Goal: Task Accomplishment & Management: Manage account settings

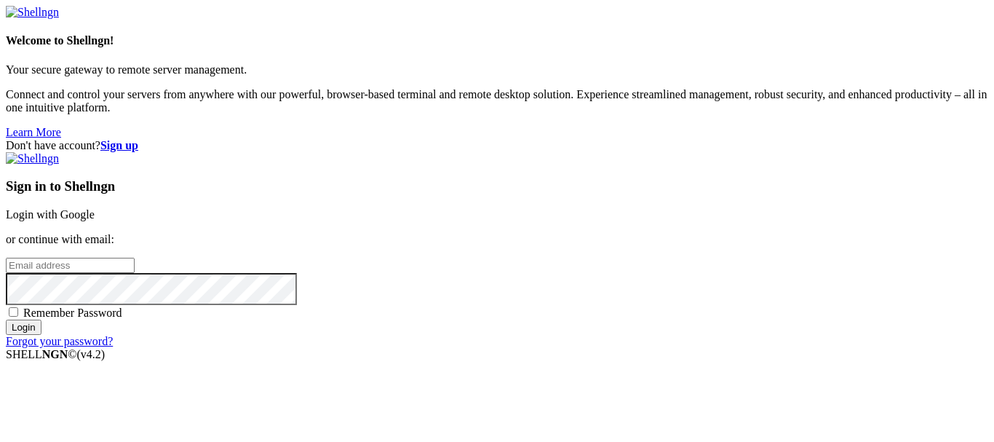
click at [135, 258] on input "email" at bounding box center [70, 265] width 129 height 15
type input "[PERSON_NAME][EMAIL_ADDRESS][DOMAIN_NAME]"
click at [95, 208] on link "Login with Google" at bounding box center [50, 214] width 89 height 12
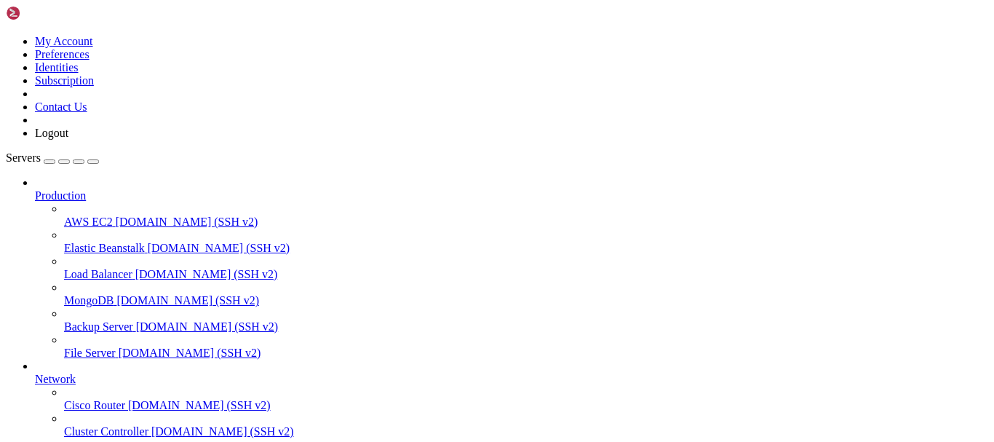
scroll to position [146, 0]
click at [49, 162] on div "button" at bounding box center [49, 162] width 0 height 0
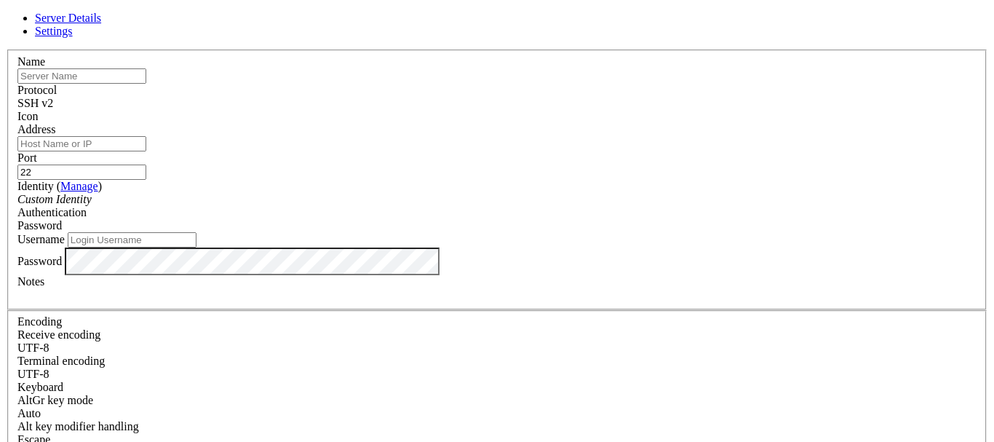
click at [599, 97] on div "SSH v2" at bounding box center [496, 103] width 959 height 13
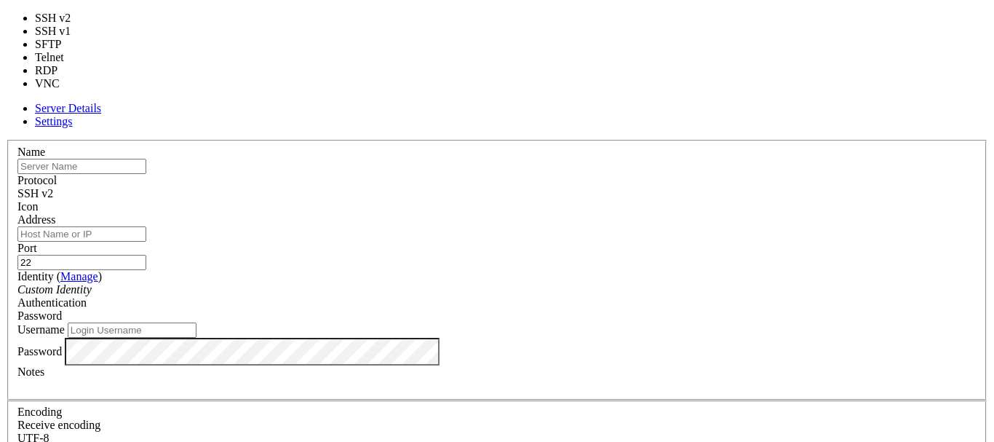
click at [599, 187] on div "SSH v2" at bounding box center [496, 193] width 959 height 13
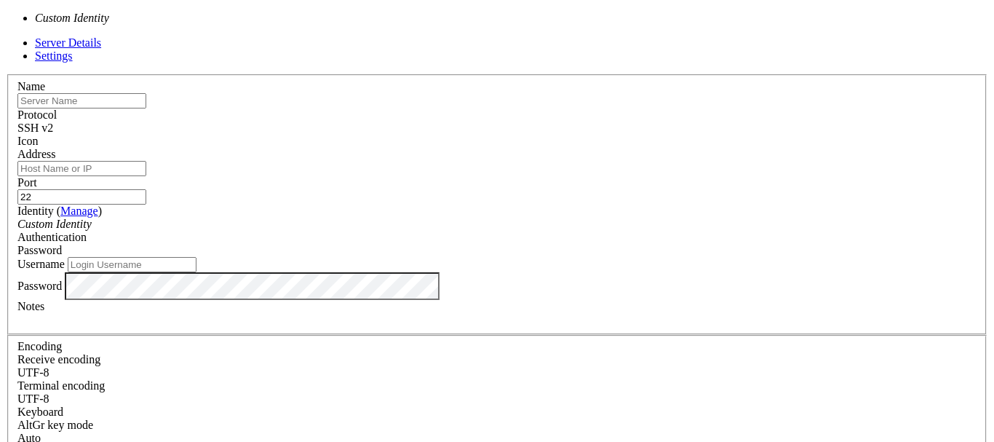
click at [508, 218] on div "Custom Identity" at bounding box center [496, 224] width 959 height 13
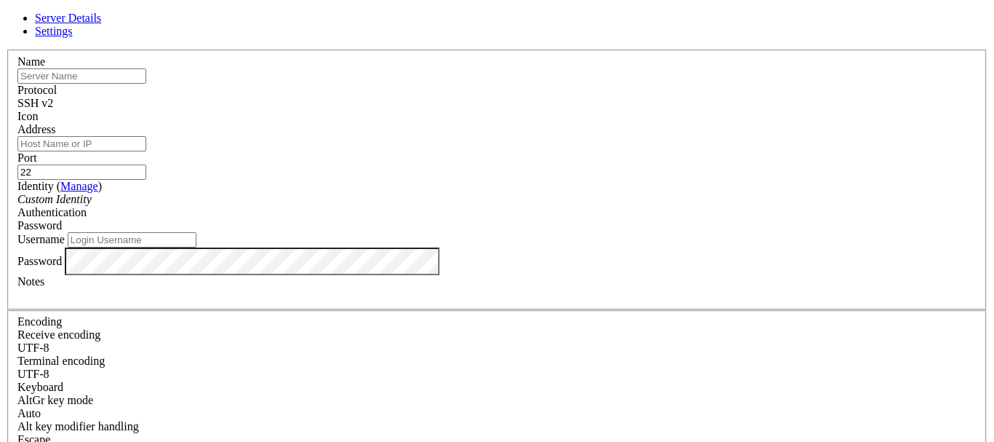
scroll to position [0, 0]
click at [664, 123] on div at bounding box center [496, 123] width 959 height 0
click at [146, 84] on input "text" at bounding box center [81, 75] width 129 height 15
type input "database"
click at [146, 151] on input "Address" at bounding box center [81, 143] width 129 height 15
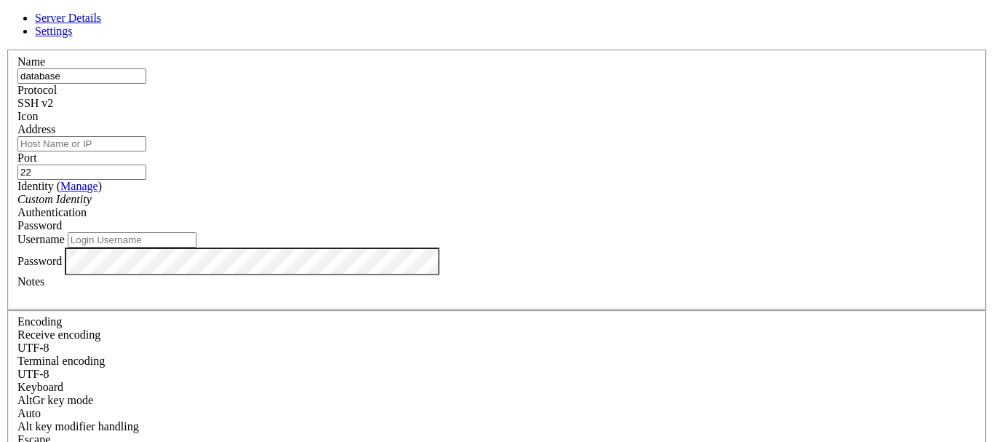
paste input "[TECHNICAL_ID]"
type input "[TECHNICAL_ID]"
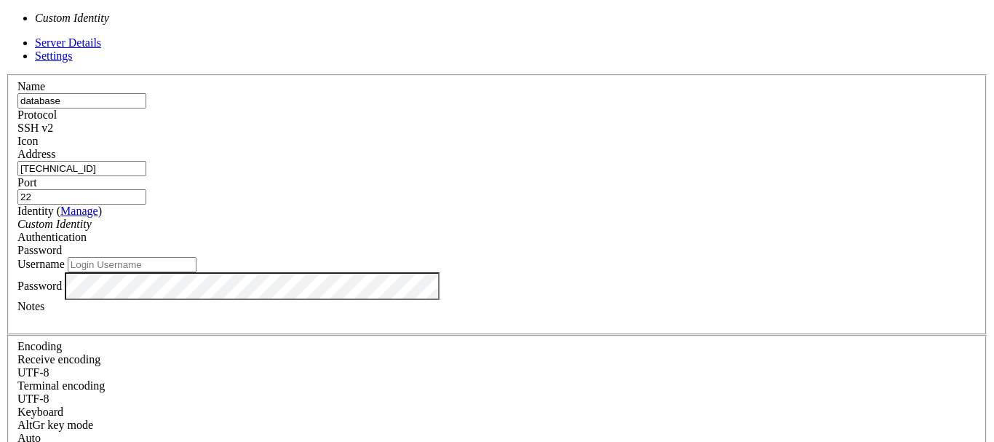
click at [485, 218] on div "Custom Identity" at bounding box center [496, 224] width 959 height 13
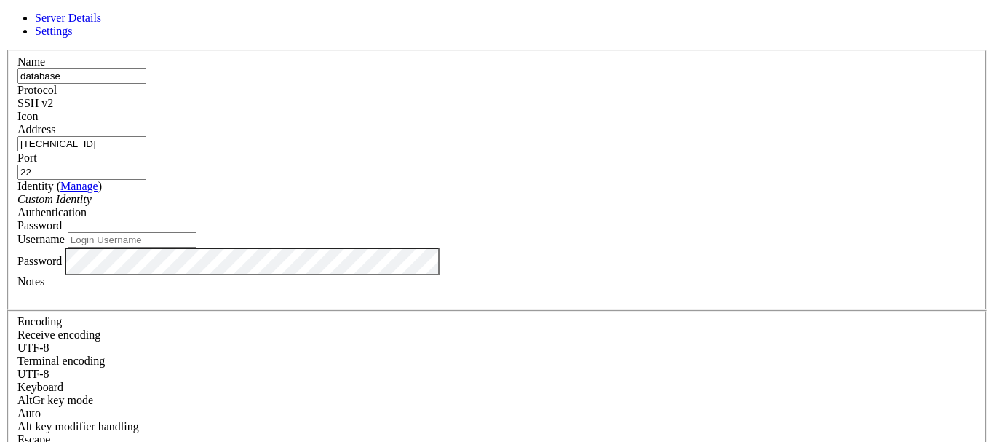
click at [196, 247] on input "Username" at bounding box center [132, 239] width 129 height 15
paste input "postgres"
type input "postgres"
click at [668, 219] on div "Password" at bounding box center [496, 225] width 959 height 13
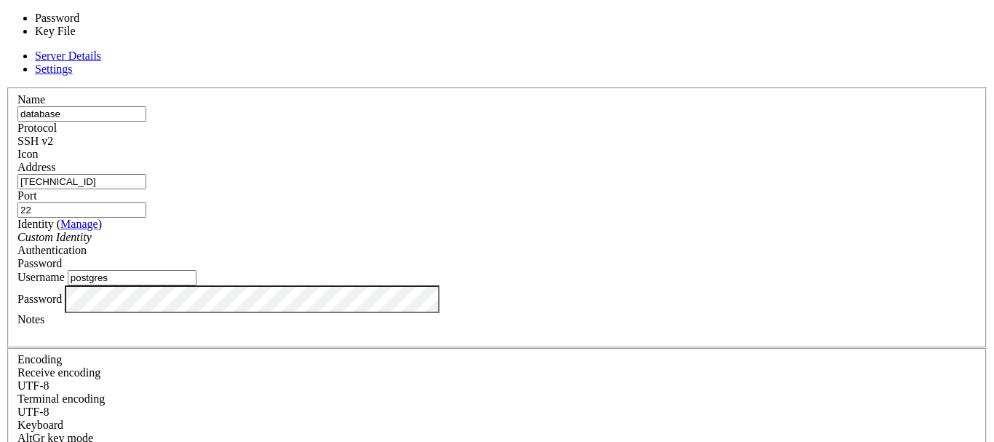
click at [668, 257] on div "Password" at bounding box center [496, 263] width 959 height 13
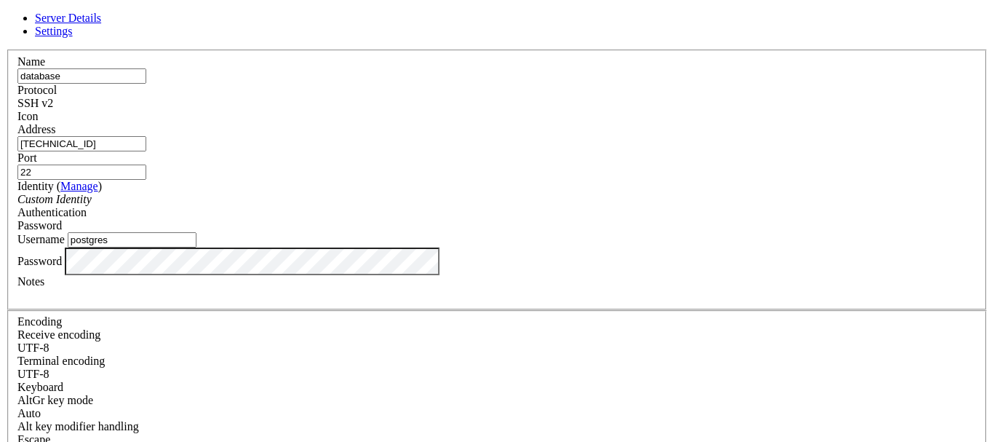
scroll to position [28, 0]
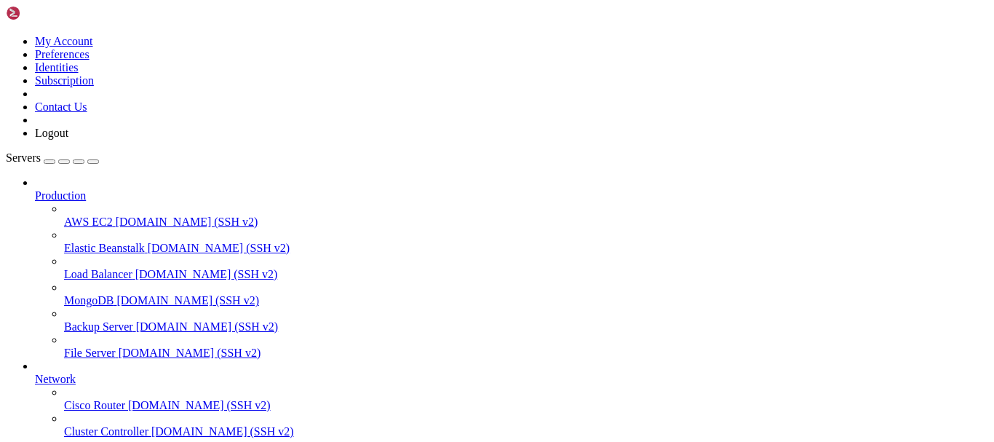
scroll to position [184, 0]
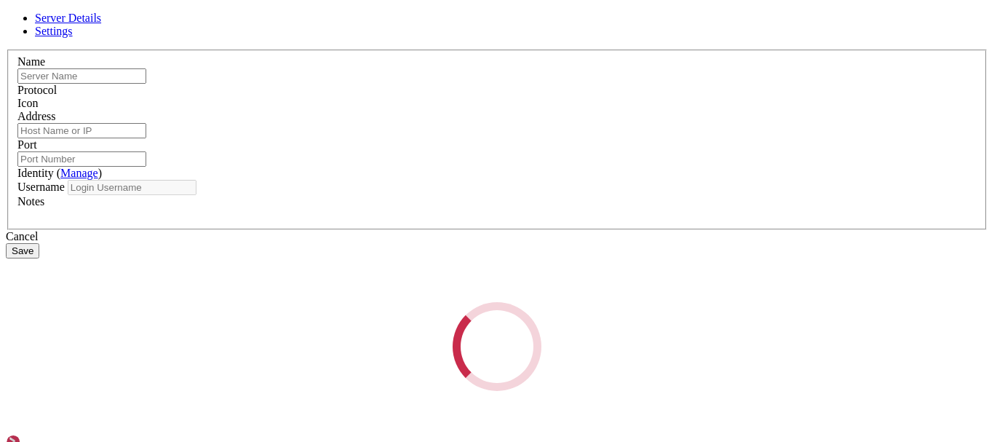
type input "database"
type input "[TECHNICAL_ID]"
type input "22"
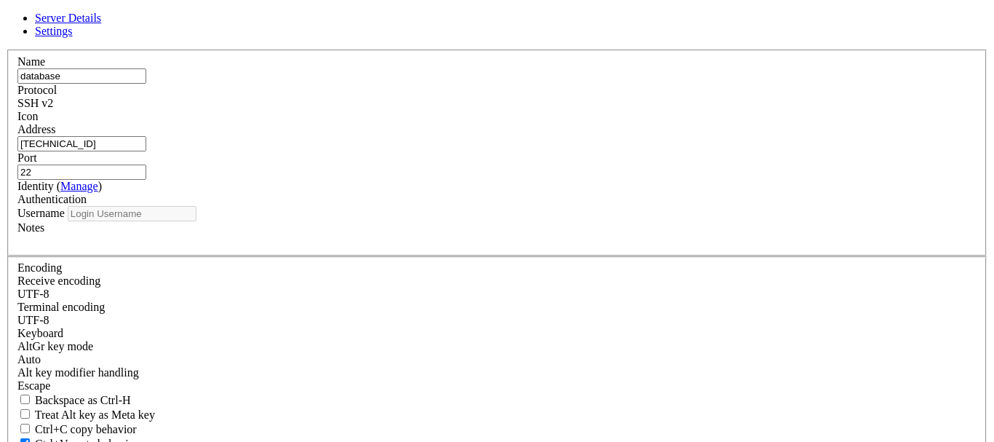
type input "postgres"
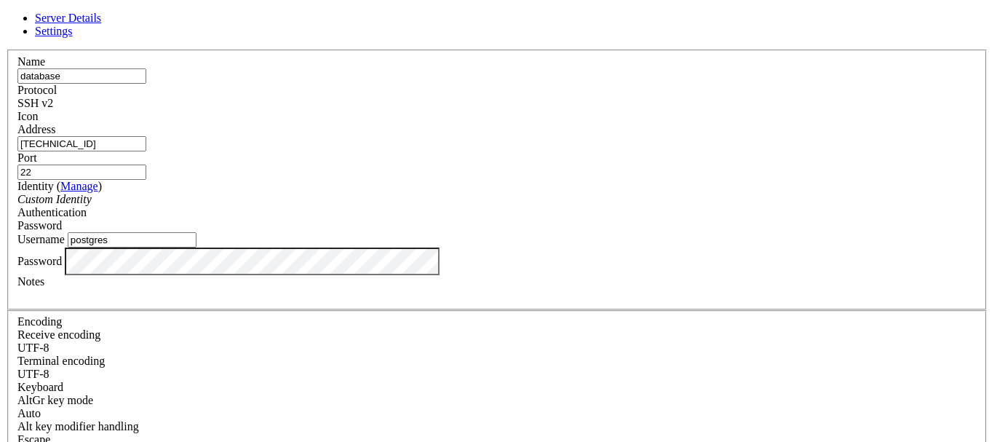
drag, startPoint x: 491, startPoint y: 33, endPoint x: 715, endPoint y: 17, distance: 224.7
click at [715, 17] on div "Server Details Settings Name database Protocol SSH v2 Icon" at bounding box center [497, 312] width 982 height 601
click at [503, 204] on div "Custom Identity" at bounding box center [496, 199] width 959 height 13
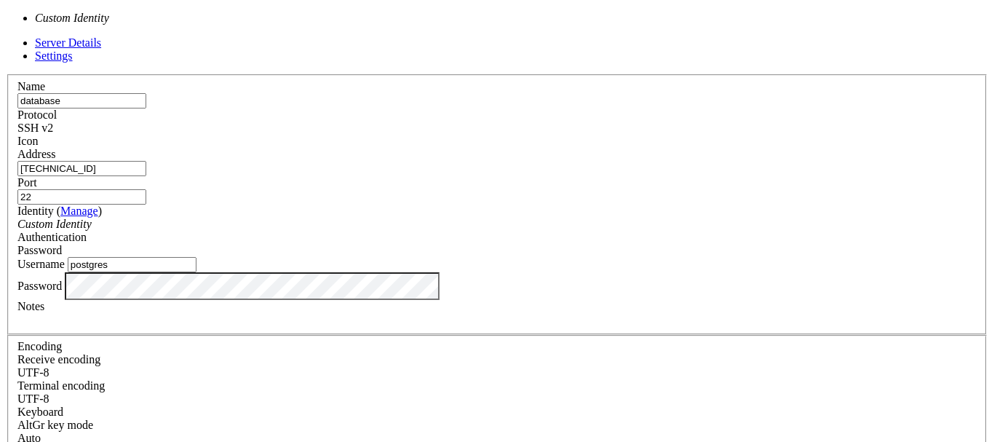
click at [503, 218] on div "Custom Identity" at bounding box center [496, 224] width 959 height 13
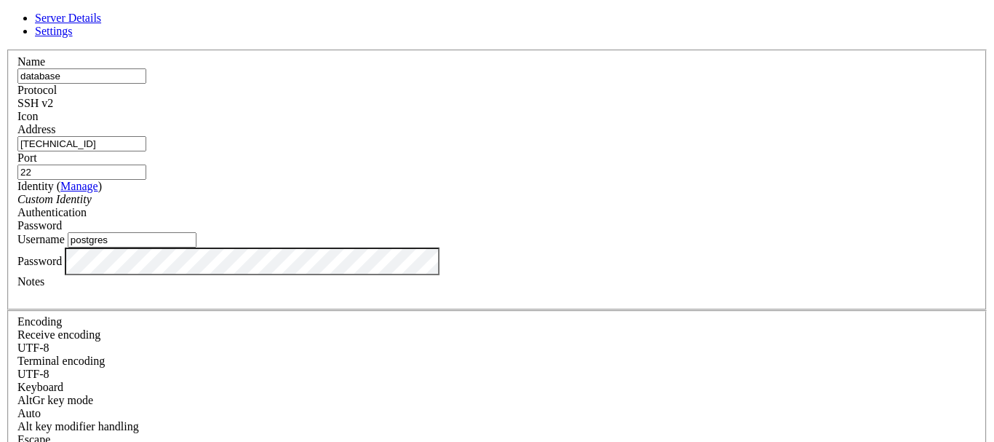
scroll to position [28, 0]
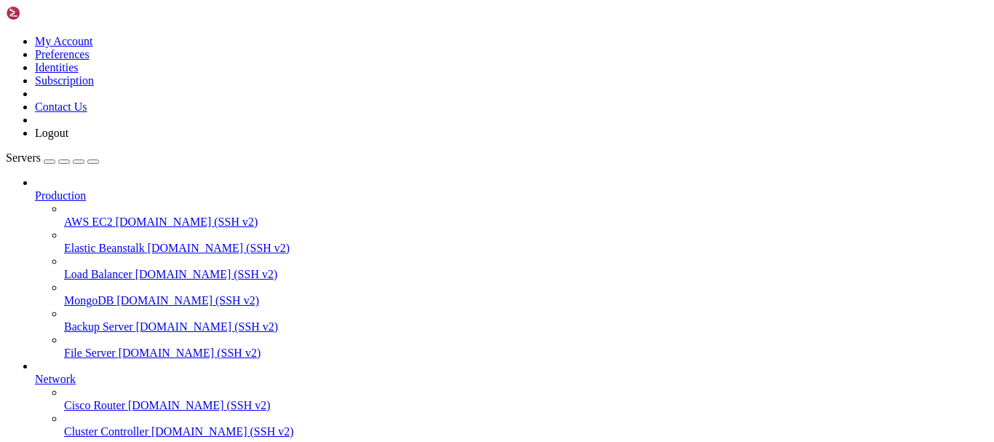
drag, startPoint x: 245, startPoint y: 861, endPoint x: 9, endPoint y: 841, distance: 236.7
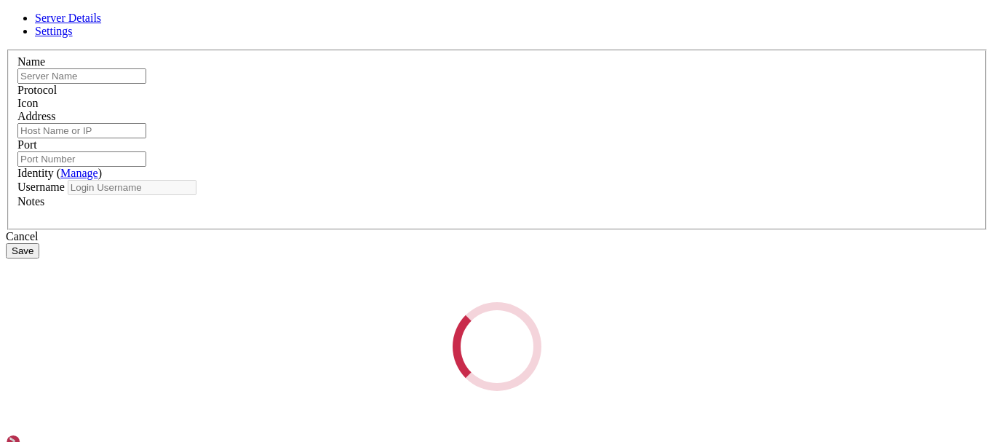
type input "database"
type input "[TECHNICAL_ID]"
type input "22"
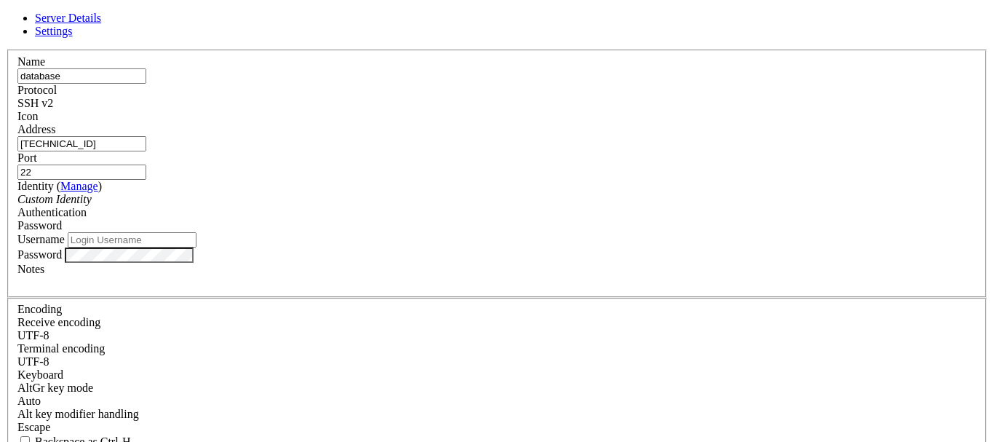
type input "postgres"
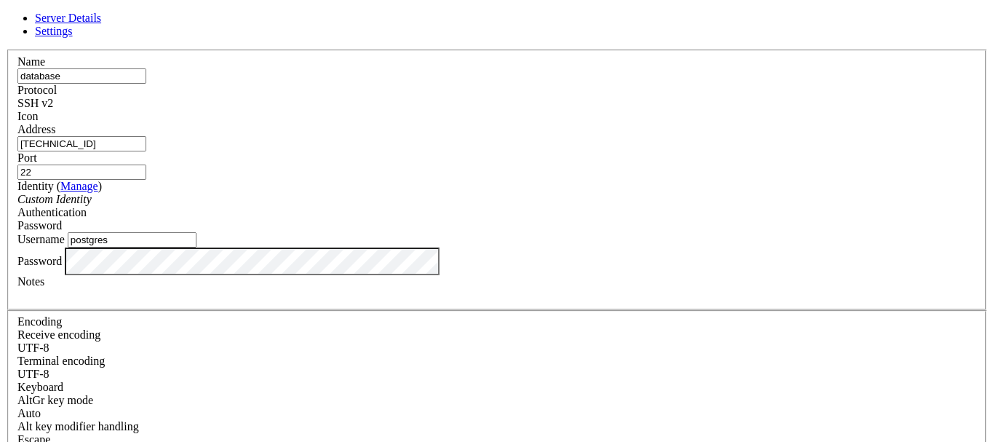
click at [616, 219] on div "Password" at bounding box center [496, 225] width 959 height 13
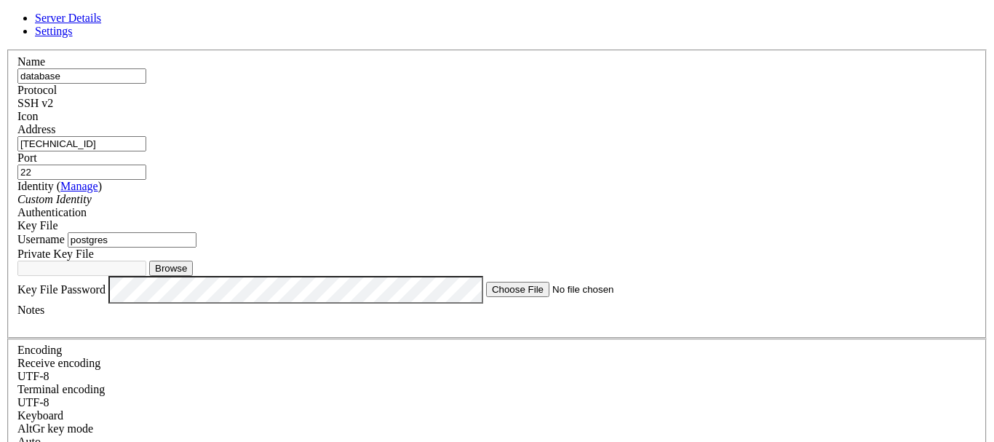
click at [598, 106] on div "SSH v2" at bounding box center [496, 103] width 959 height 13
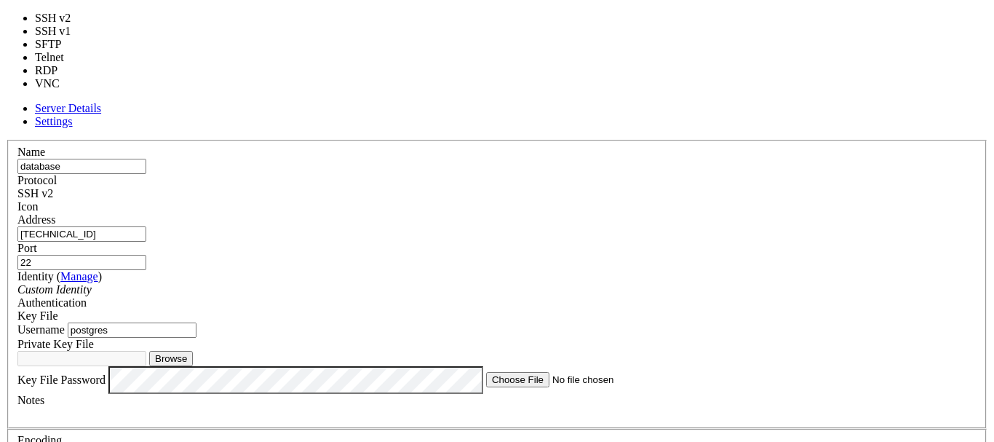
click at [656, 102] on header "Server Details Settings" at bounding box center [497, 115] width 982 height 26
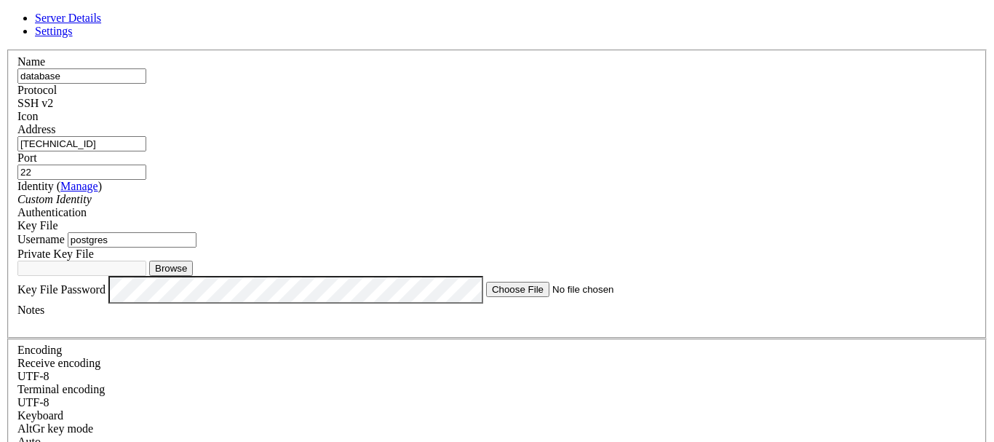
click at [73, 31] on link "Settings" at bounding box center [54, 31] width 38 height 12
click at [101, 24] on link "Server Details" at bounding box center [68, 18] width 66 height 12
click at [146, 164] on input "22" at bounding box center [81, 171] width 129 height 15
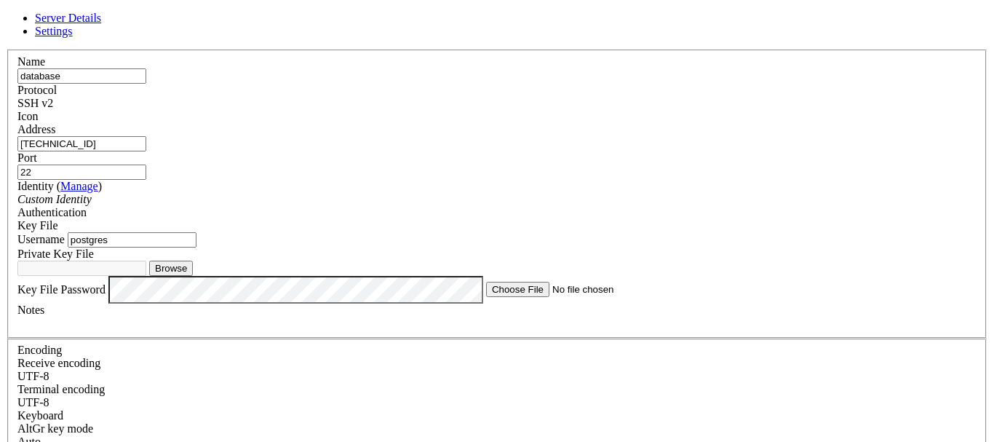
click at [146, 164] on input "22" at bounding box center [81, 171] width 129 height 15
drag, startPoint x: 580, startPoint y: 79, endPoint x: 555, endPoint y: 68, distance: 27.7
click at [146, 164] on input "22" at bounding box center [81, 171] width 129 height 15
type input "5432"
click at [606, 219] on div "Key File" at bounding box center [496, 225] width 959 height 13
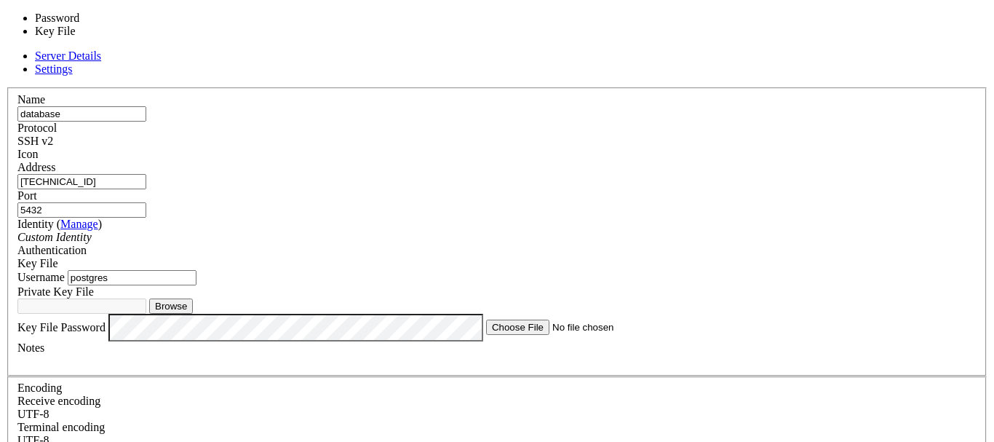
scroll to position [28, 0]
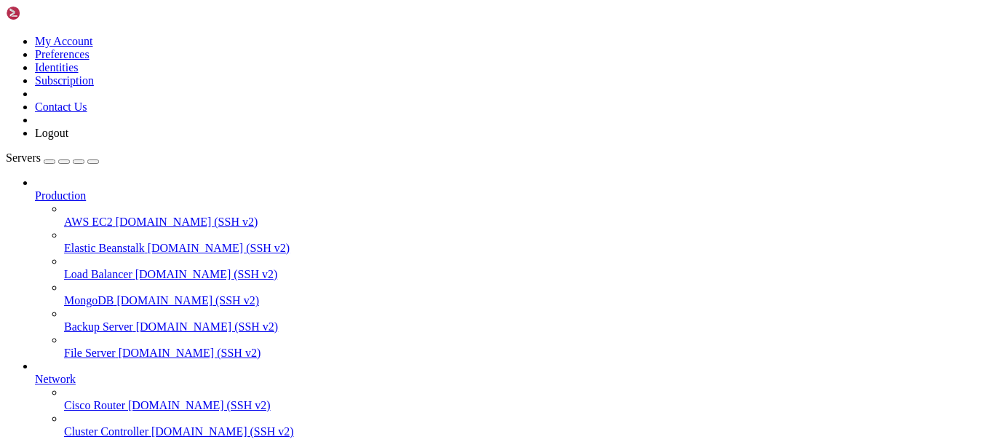
click at [448, 116] on div at bounding box center [497, 221] width 994 height 442
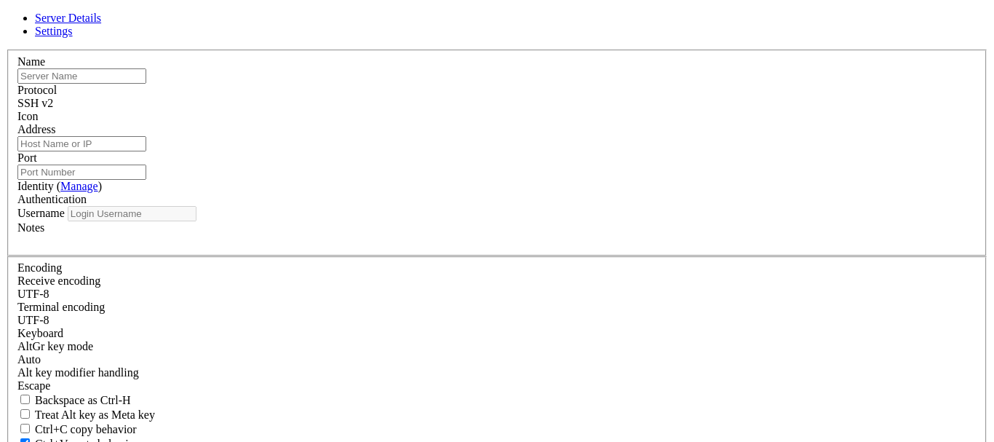
type input "database"
type input "[TECHNICAL_ID]"
type input "5432"
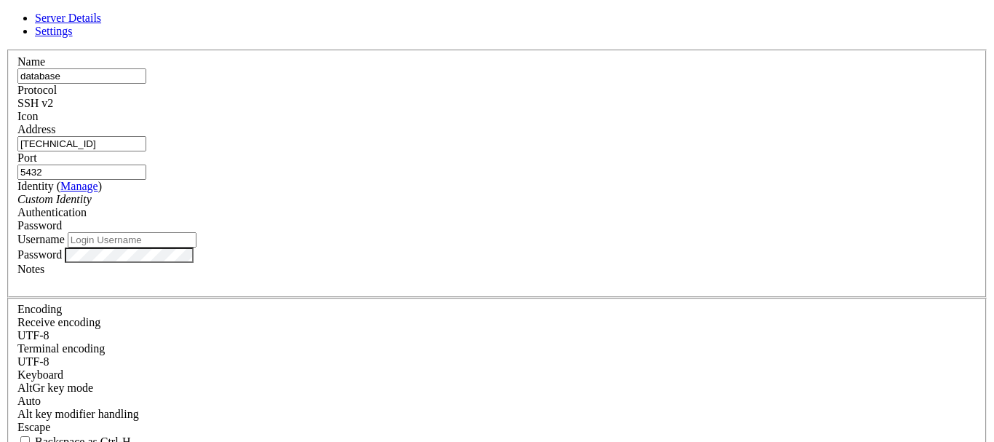
type input "postgres"
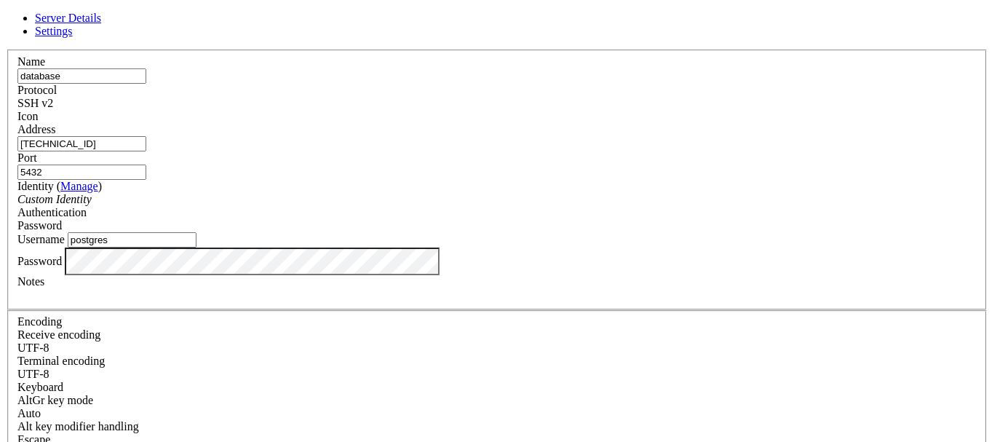
click at [600, 108] on div "SSH v2" at bounding box center [496, 103] width 959 height 13
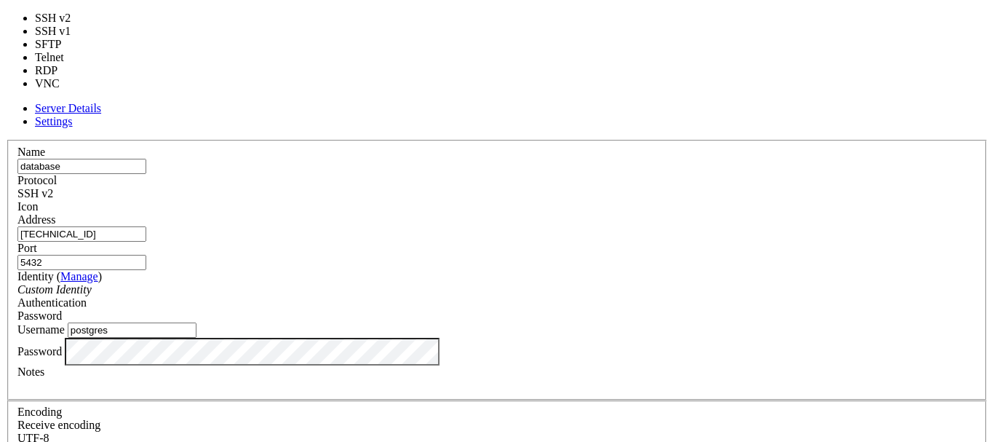
click at [480, 140] on div "Name database Protocol SSH v2 Icon Address 31.97.90.213 Port 5432 ( Manage )" at bounding box center [497, 407] width 982 height 535
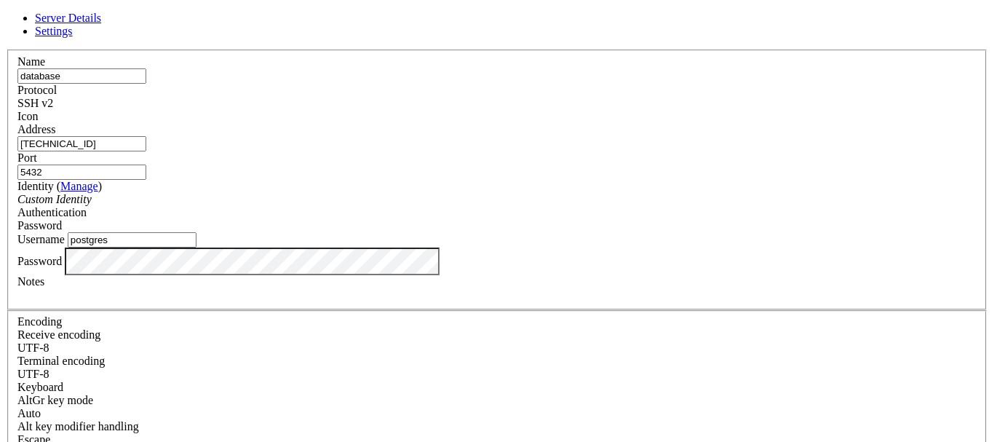
click at [146, 164] on input "5432" at bounding box center [81, 171] width 129 height 15
type input "3520"
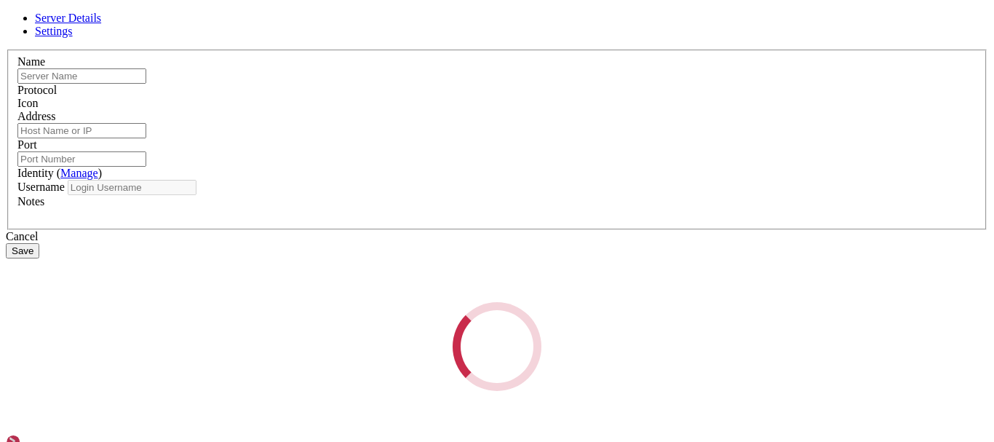
type input "database"
type input "[TECHNICAL_ID]"
type input "3520"
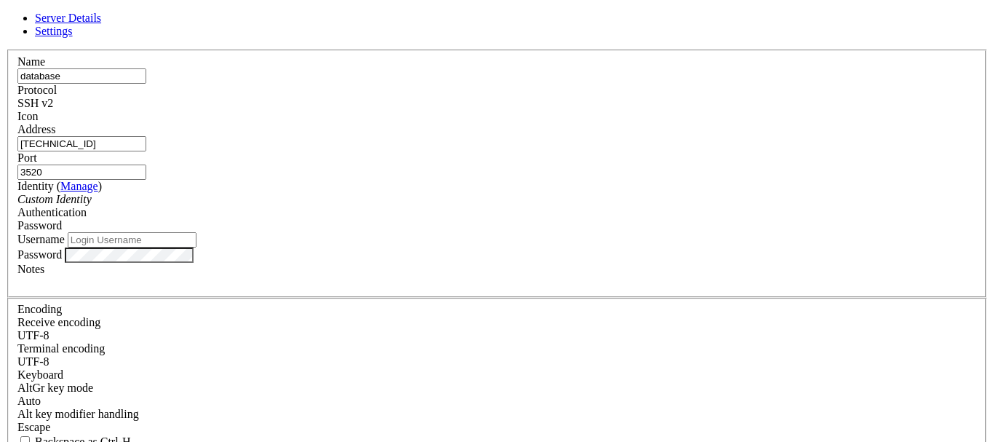
type input "postgres"
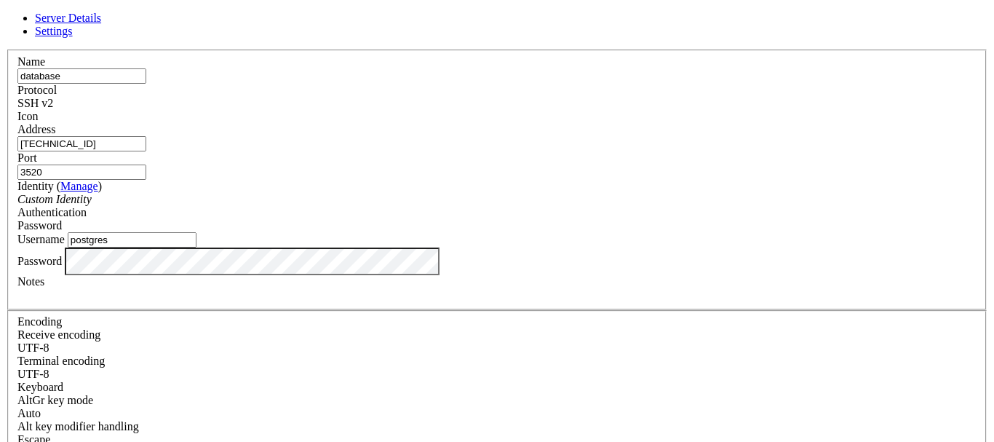
click at [146, 151] on input "[TECHNICAL_ID]" at bounding box center [81, 143] width 129 height 15
paste input "http://163.176.201.132/"
type input "http://163.176.201.132/"
click at [146, 164] on input "3520" at bounding box center [81, 171] width 129 height 15
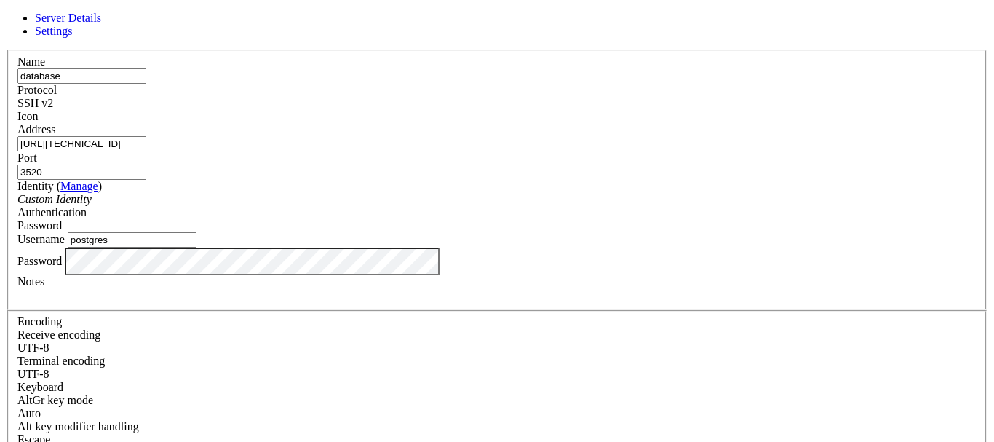
click at [146, 164] on input "3520" at bounding box center [81, 171] width 129 height 15
type input "5432"
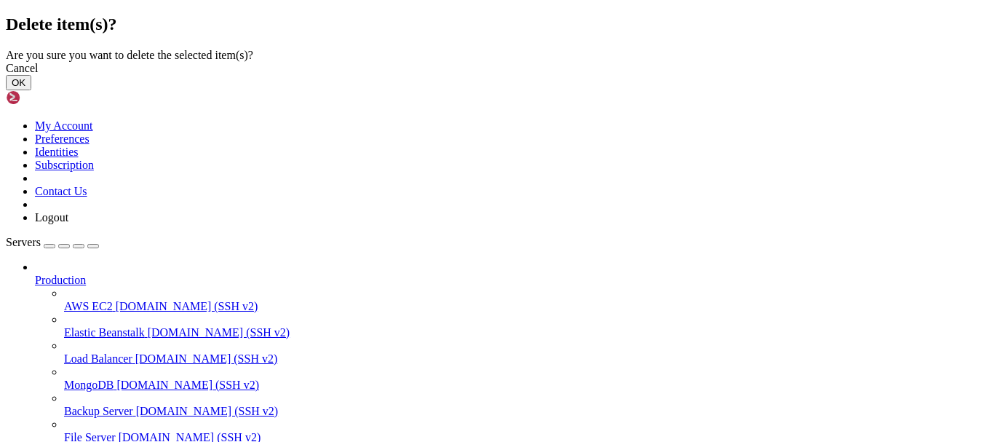
click at [31, 90] on button "OK" at bounding box center [18, 82] width 25 height 15
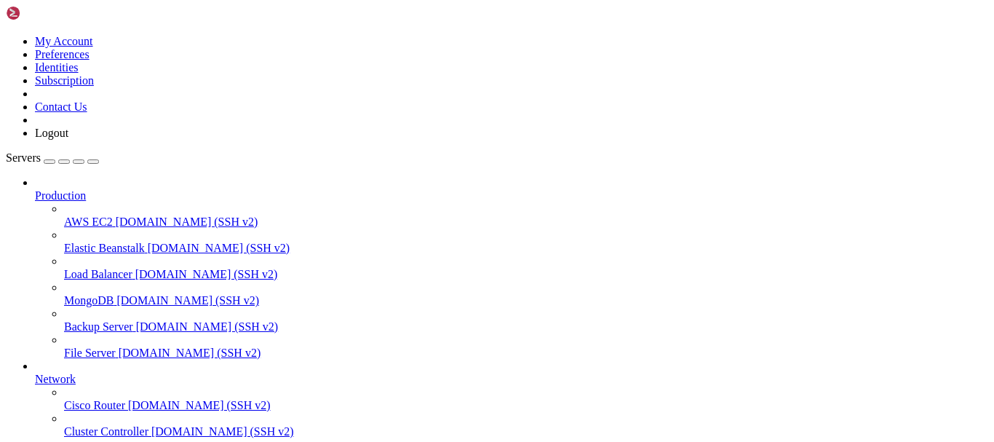
scroll to position [146, 0]
